Goal: Information Seeking & Learning: Learn about a topic

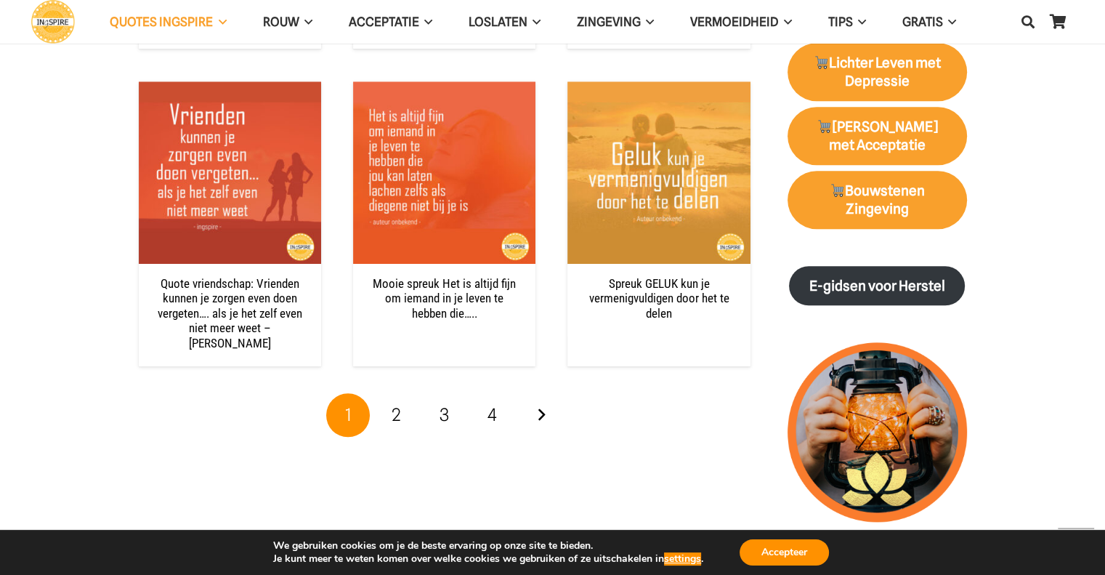
scroll to position [1482, 0]
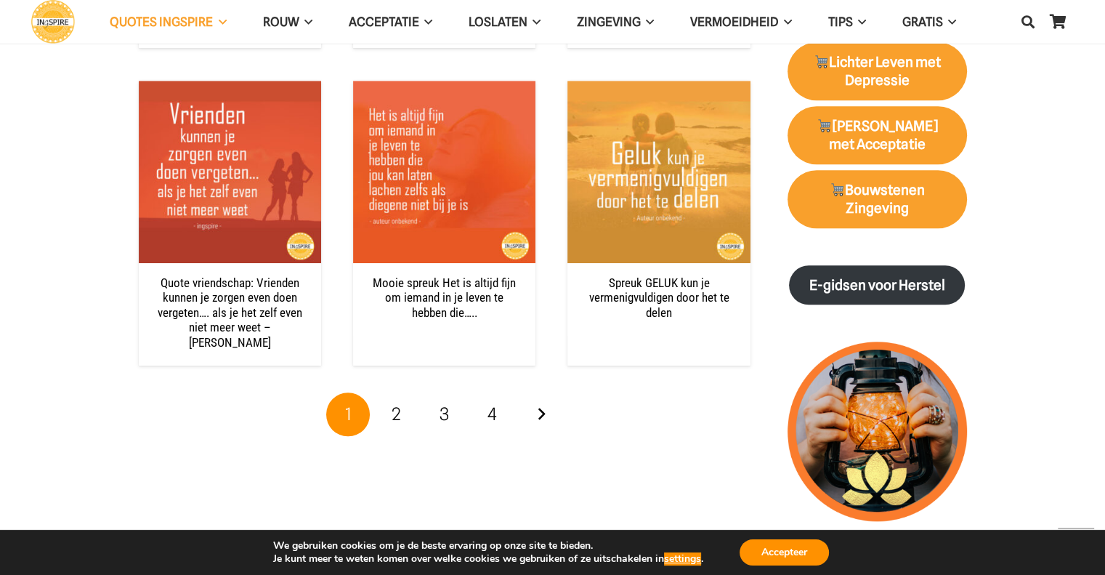
click at [397, 403] on span "2" at bounding box center [396, 413] width 9 height 21
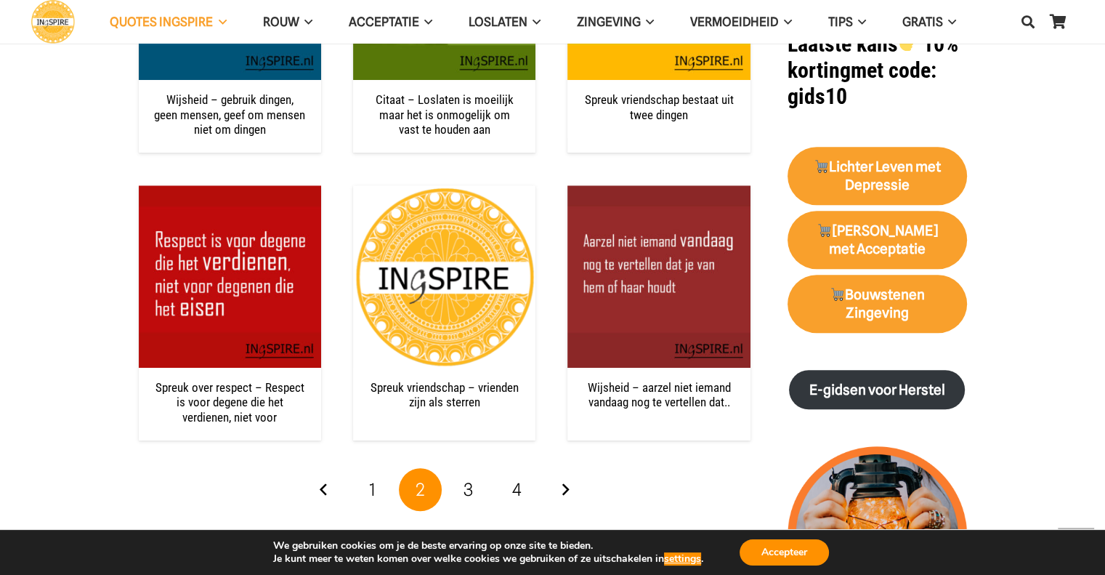
scroll to position [1390, 0]
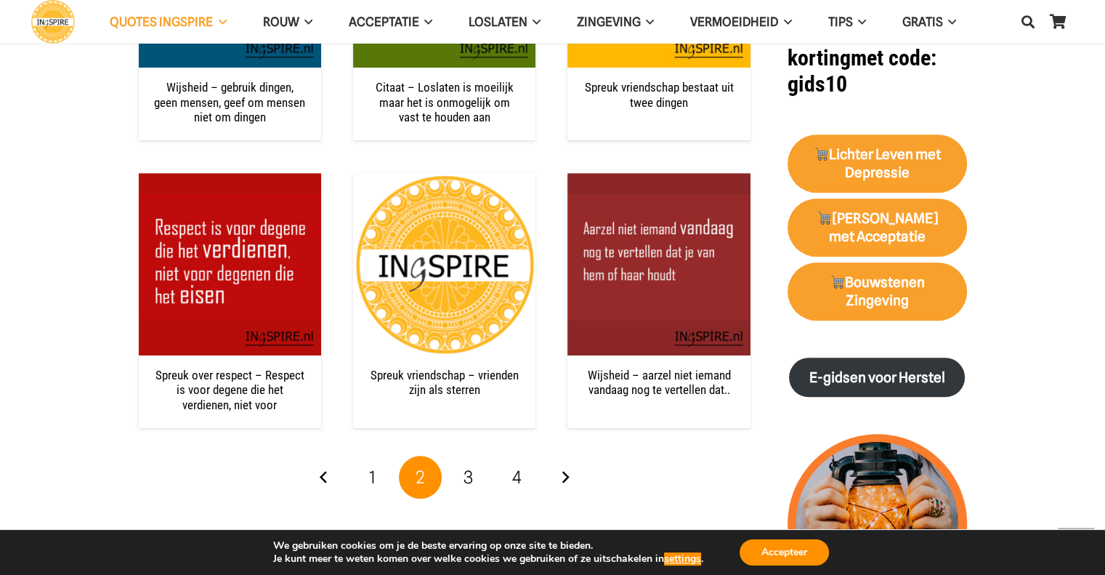
click at [480, 481] on link "3" at bounding box center [469, 478] width 44 height 44
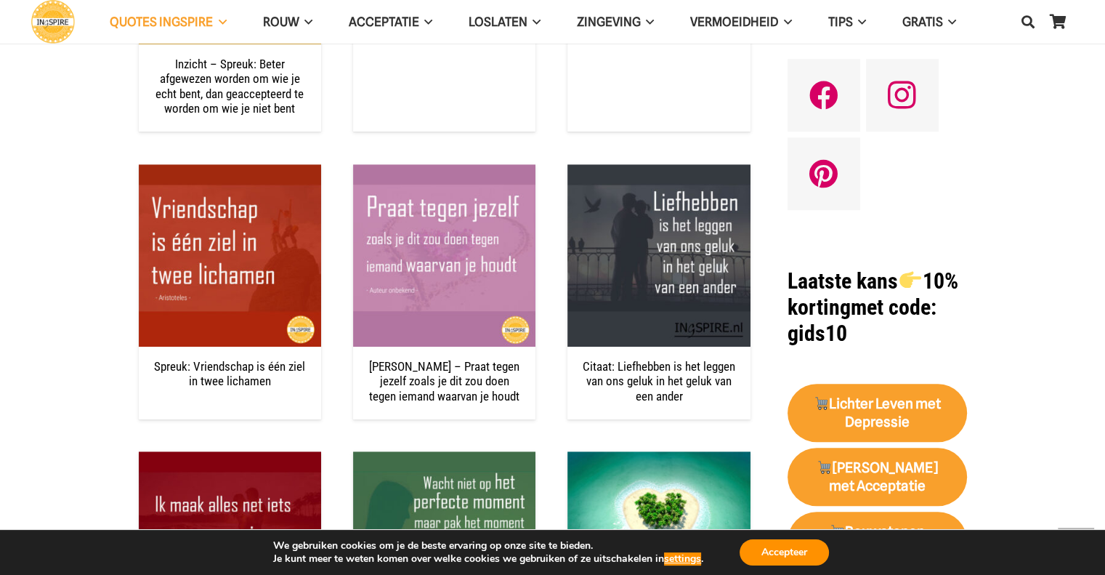
scroll to position [1147, 0]
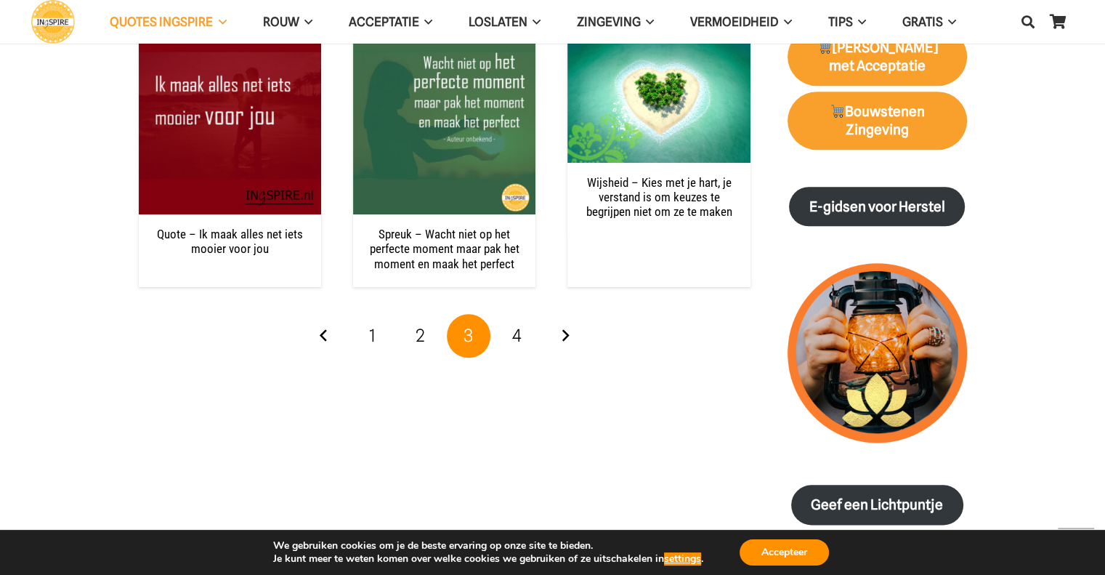
scroll to position [1561, 0]
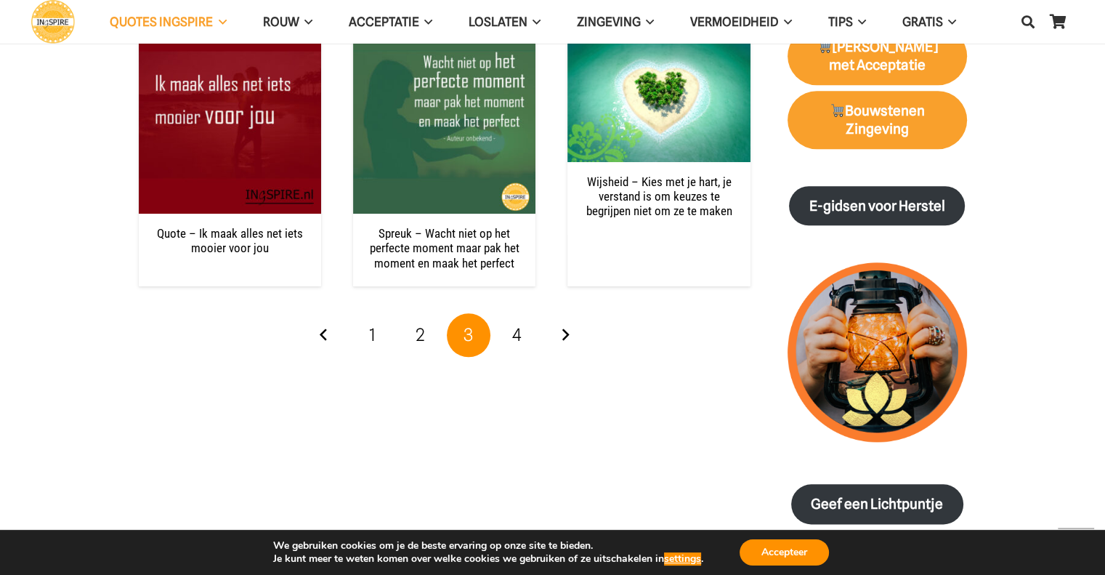
click at [516, 336] on span "4" at bounding box center [516, 334] width 9 height 21
